Goal: Information Seeking & Learning: Learn about a topic

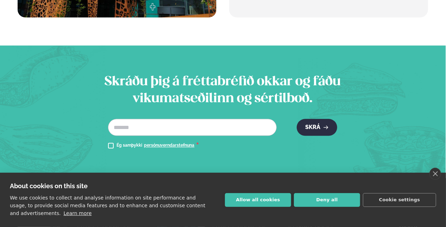
scroll to position [829, 0]
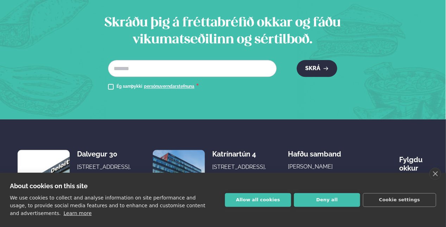
click at [90, 150] on div "Dalvegur 30" at bounding box center [105, 154] width 56 height 8
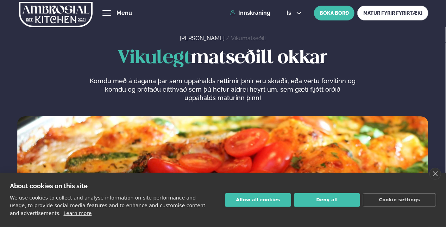
scroll to position [0, 0]
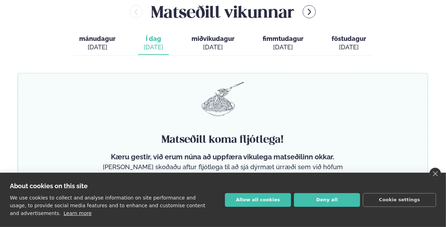
scroll to position [325, 0]
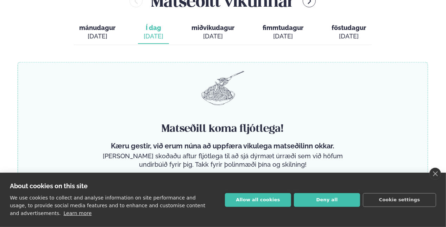
click at [92, 28] on span "mánudagur" at bounding box center [97, 27] width 36 height 7
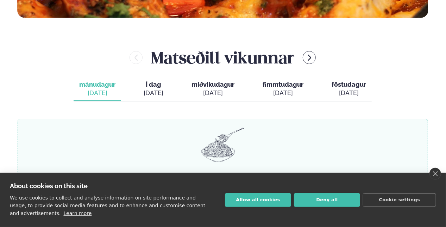
scroll to position [234, 0]
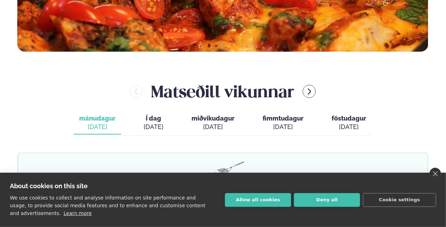
click at [212, 119] on span "miðvikudagur" at bounding box center [212, 117] width 43 height 7
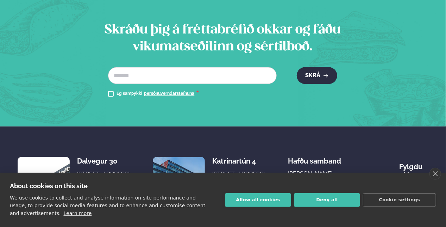
scroll to position [829, 0]
